Goal: Navigation & Orientation: Find specific page/section

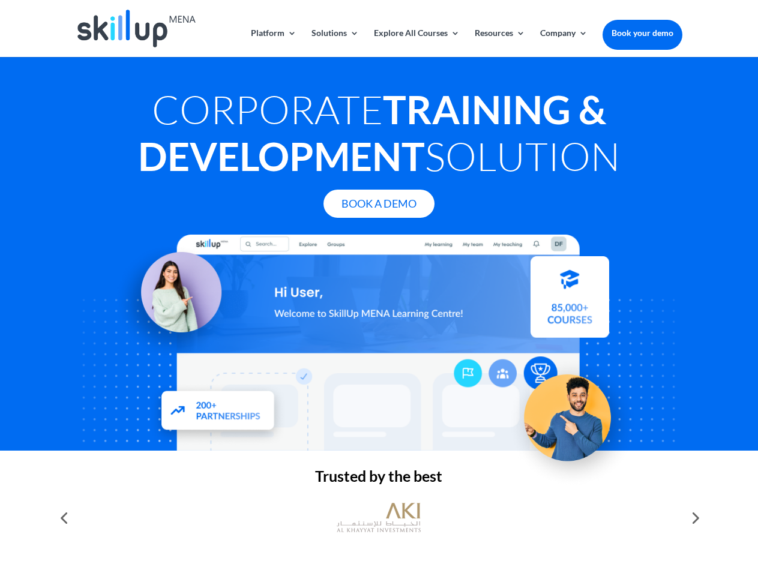
click at [379, 288] on div at bounding box center [379, 343] width 606 height 216
click at [334, 43] on link "Solutions" at bounding box center [335, 43] width 47 height 28
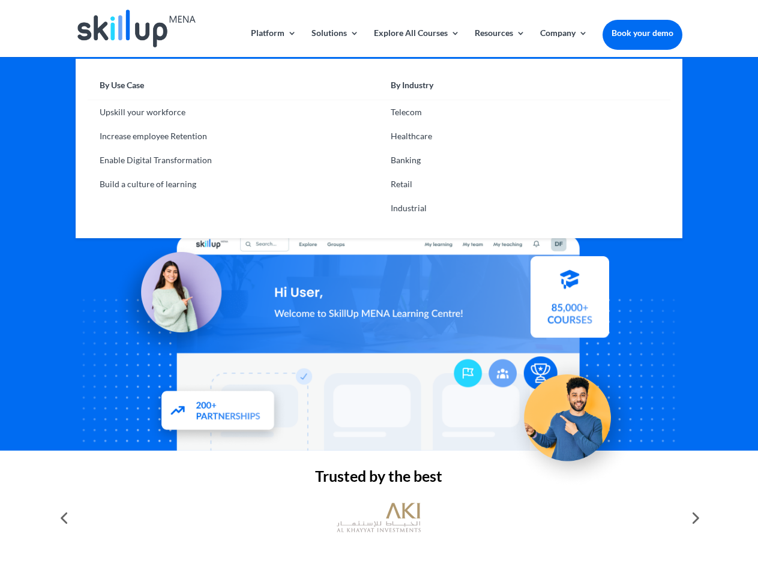
click at [416, 43] on link "Explore All Courses" at bounding box center [417, 43] width 86 height 28
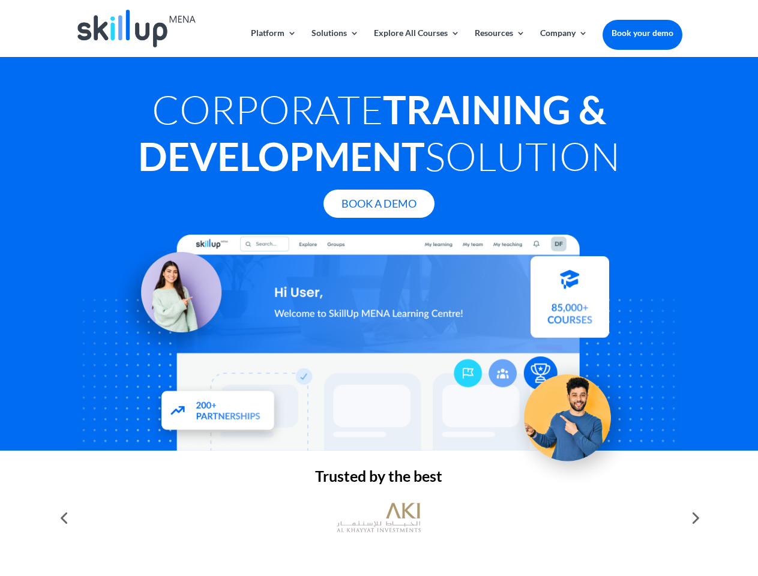
click at [499, 43] on link "Resources" at bounding box center [500, 43] width 50 height 28
click at [564, 43] on link "Company" at bounding box center [563, 43] width 47 height 28
click at [379, 518] on img at bounding box center [379, 518] width 84 height 42
